Goal: Task Accomplishment & Management: Manage account settings

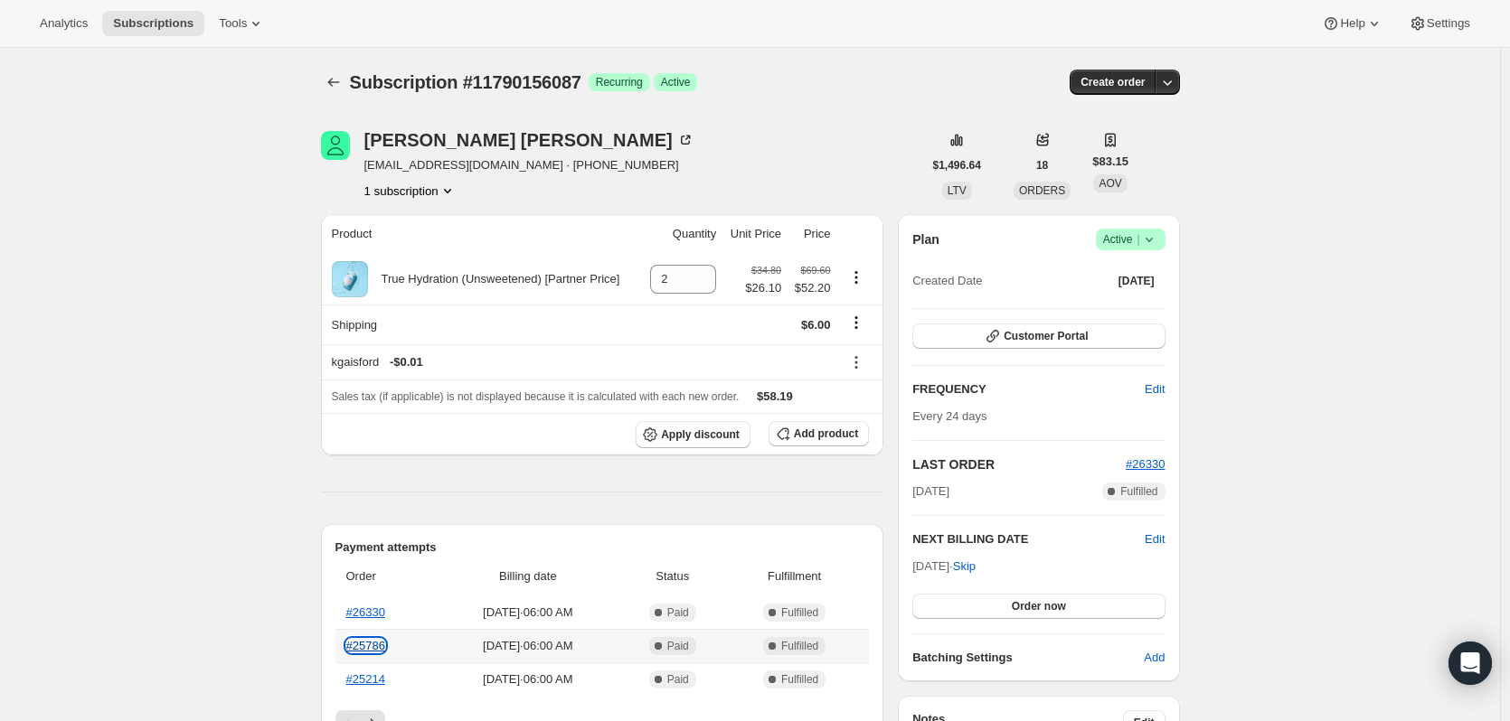
click at [361, 643] on link "#25786" at bounding box center [365, 646] width 39 height 14
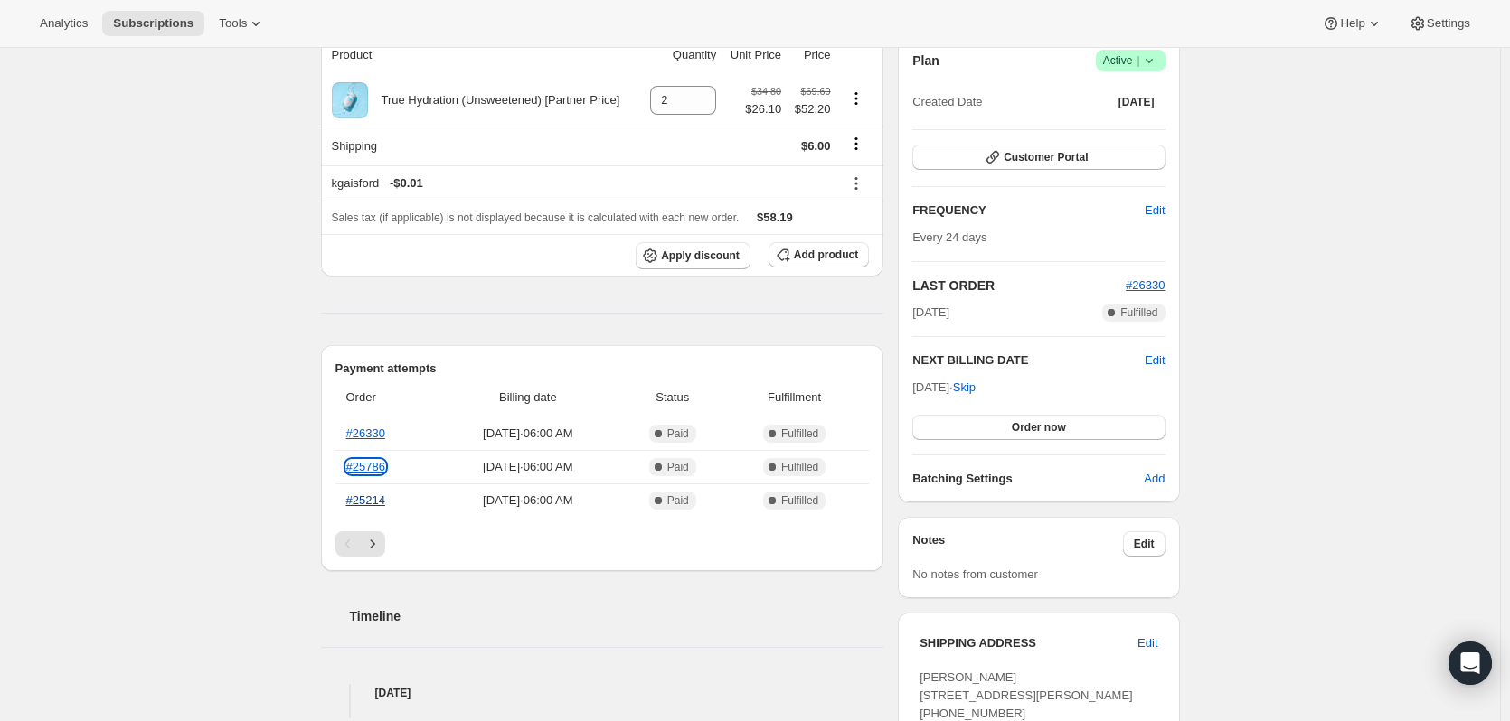
scroll to position [181, 0]
click at [374, 497] on link "#25214" at bounding box center [365, 499] width 39 height 14
click at [382, 545] on icon "Next" at bounding box center [372, 542] width 18 height 18
click at [350, 542] on icon "Previous" at bounding box center [346, 542] width 5 height 9
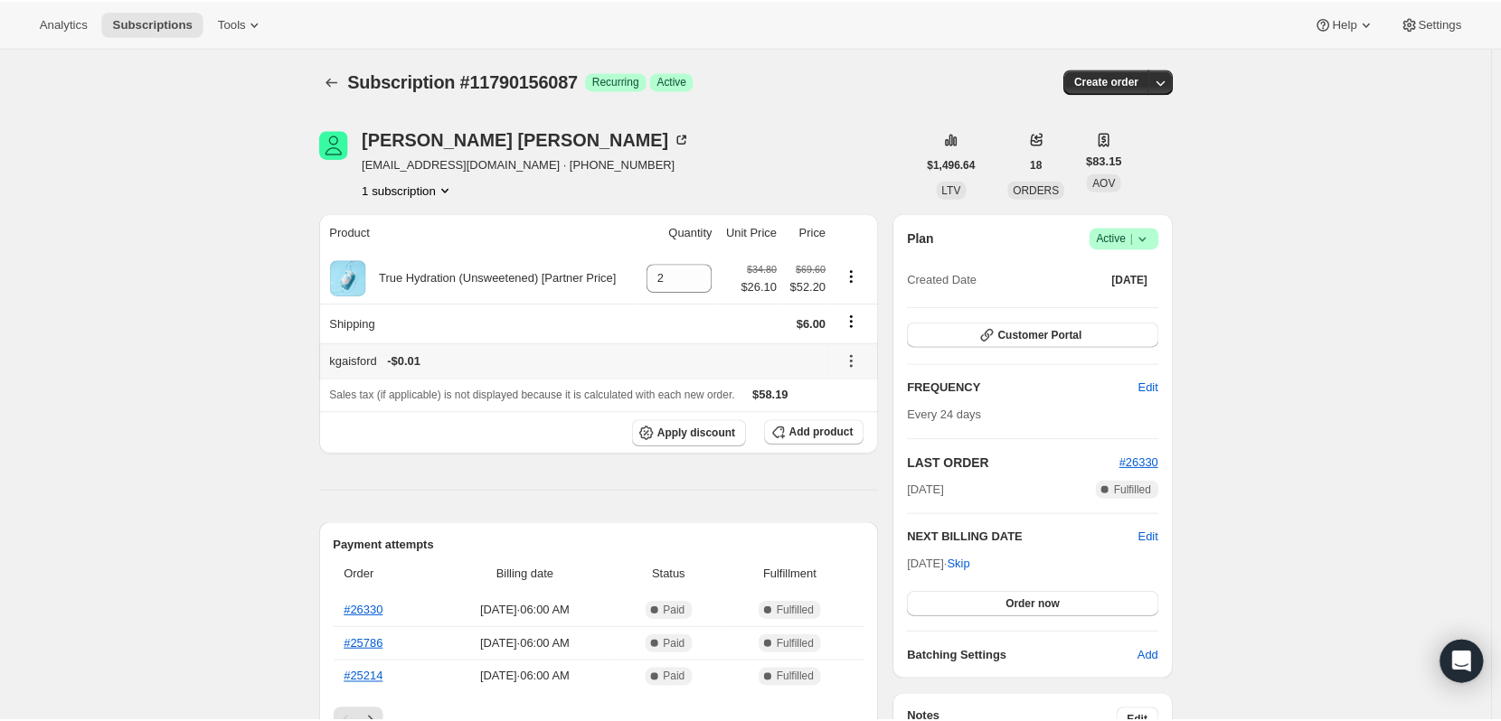
scroll to position [0, 0]
